Goal: Transaction & Acquisition: Subscribe to service/newsletter

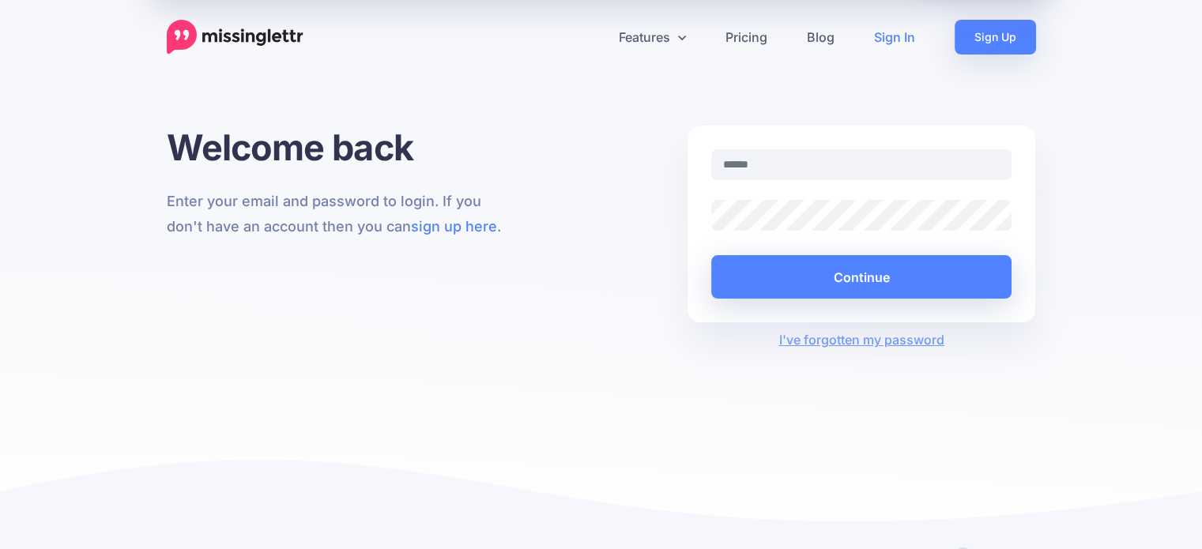
click at [737, 158] on input "text" at bounding box center [861, 164] width 301 height 31
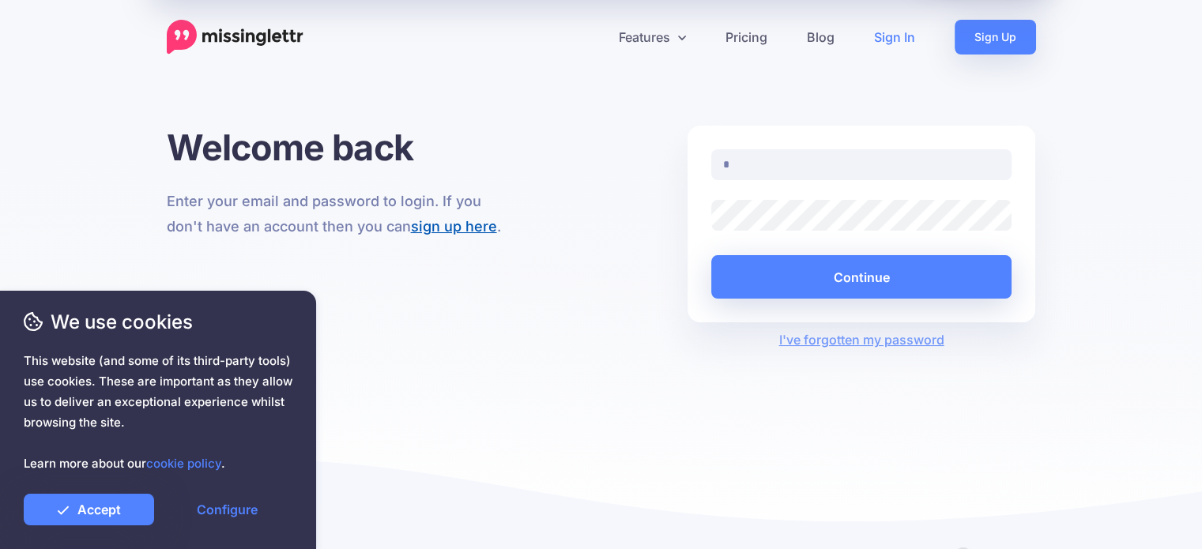
type input "*"
click at [481, 230] on link "sign up here" at bounding box center [454, 226] width 86 height 17
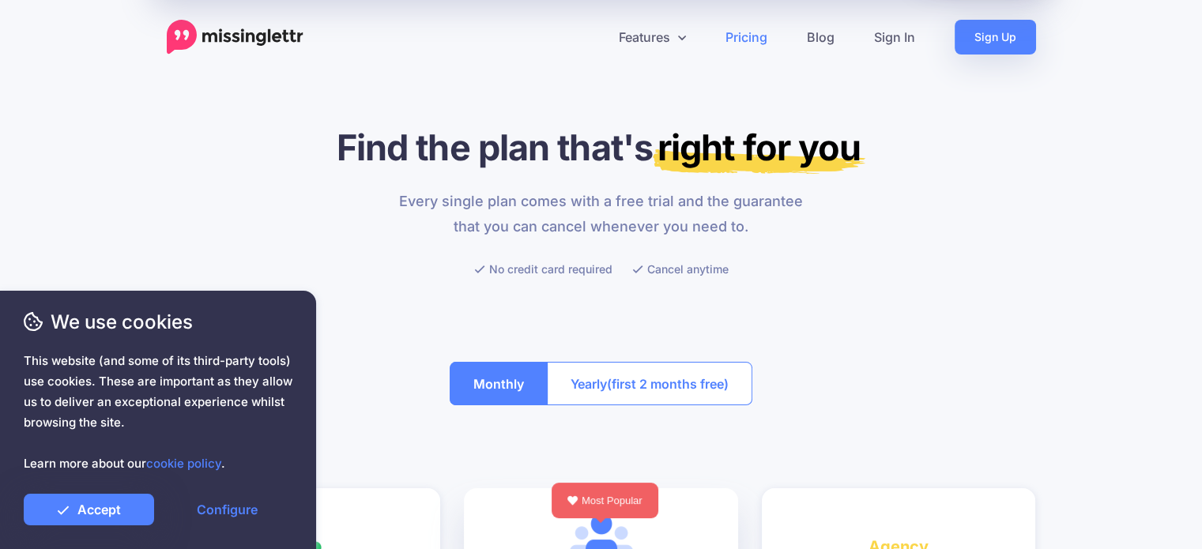
click at [448, 249] on div at bounding box center [601, 250] width 423 height 20
click at [455, 200] on p "Every single plan comes with a free trial and the guarantee that you can cancel…" at bounding box center [601, 214] width 423 height 51
